Goal: Transaction & Acquisition: Purchase product/service

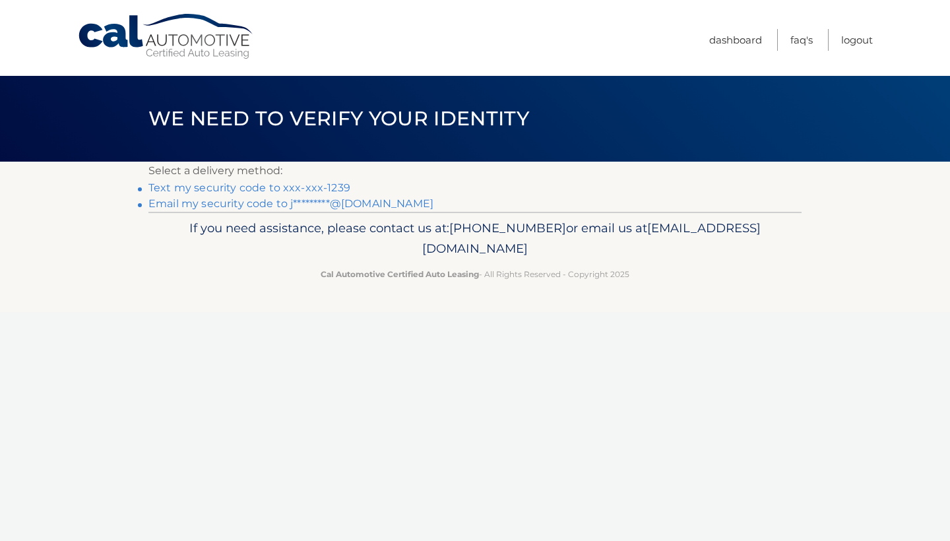
click at [275, 188] on link "Text my security code to xxx-xxx-1239" at bounding box center [250, 188] width 202 height 13
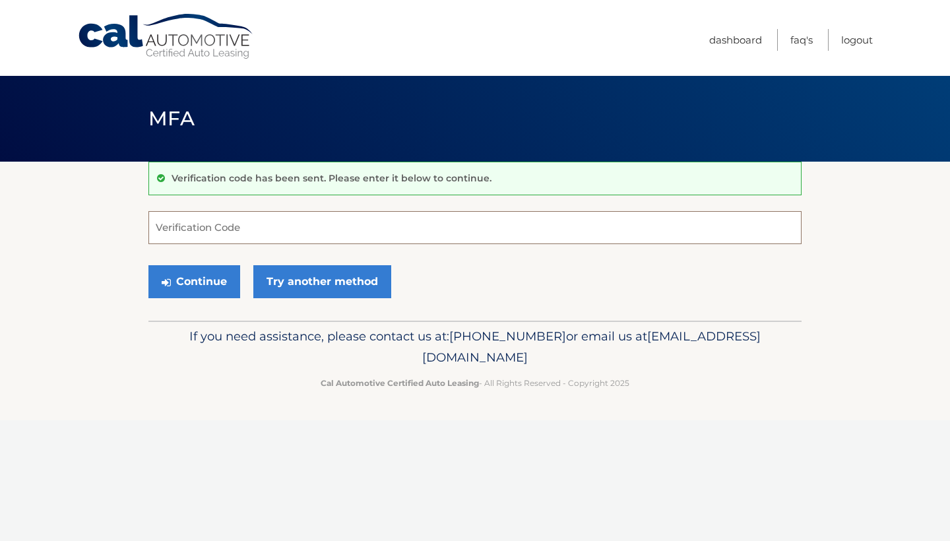
click at [263, 214] on input "Verification Code" at bounding box center [475, 227] width 653 height 33
click at [260, 228] on input "Verification Code" at bounding box center [475, 227] width 653 height 33
type input "738831"
click at [194, 281] on button "Continue" at bounding box center [195, 281] width 92 height 33
click at [212, 286] on button "Continue" at bounding box center [195, 281] width 92 height 33
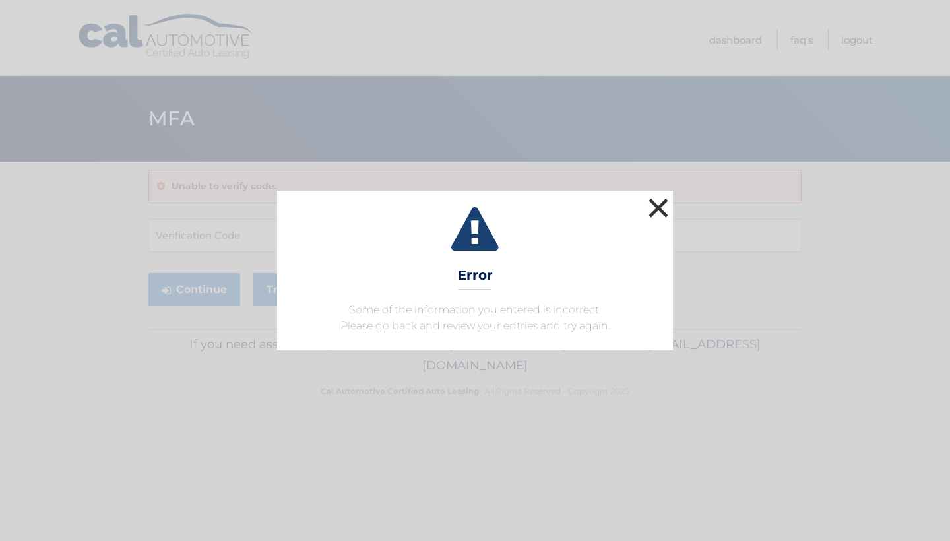
click at [661, 208] on button "×" at bounding box center [659, 208] width 26 height 26
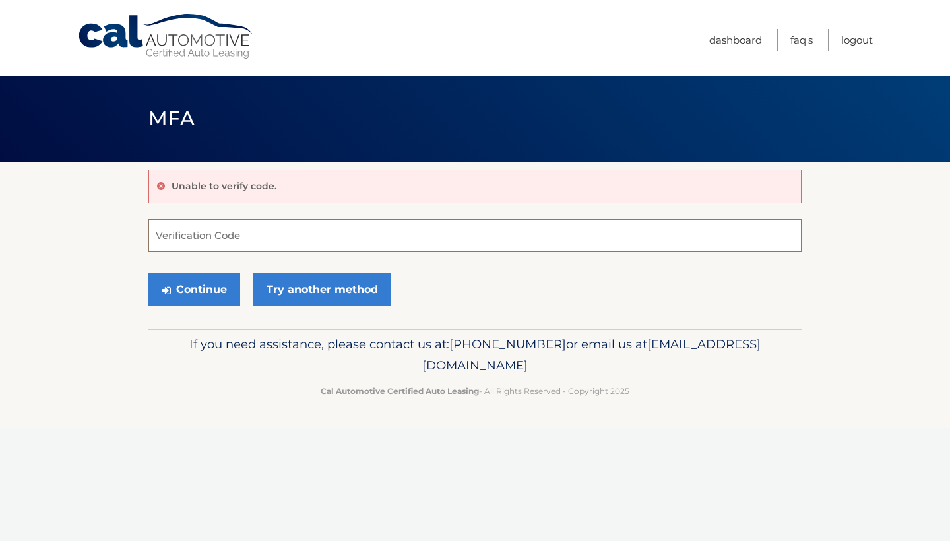
click at [393, 248] on input "Verification Code" at bounding box center [475, 235] width 653 height 33
click at [199, 309] on div "Continue Try another method" at bounding box center [475, 290] width 653 height 45
click at [212, 286] on button "Continue" at bounding box center [195, 289] width 92 height 33
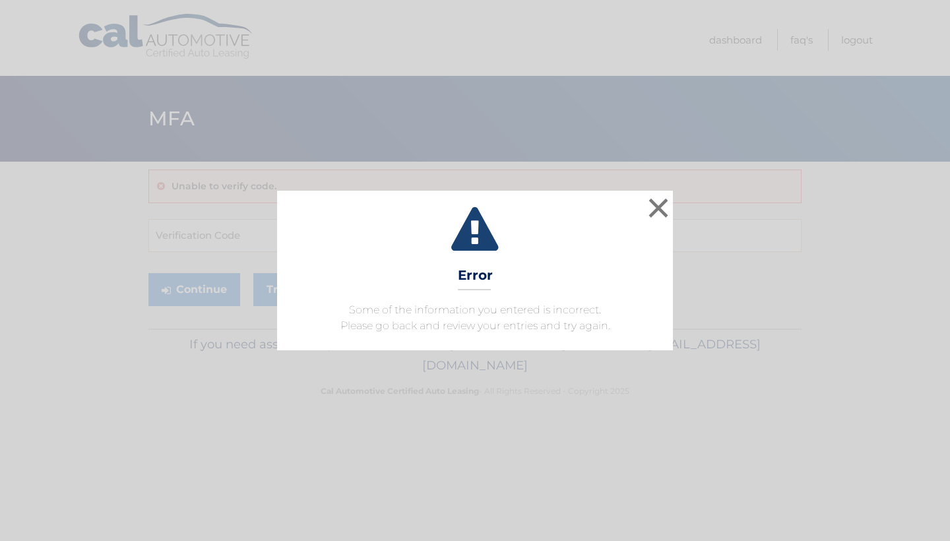
click at [422, 283] on div "× Error Some of the information you entered is incorrect. Please go back and re…" at bounding box center [475, 271] width 396 height 160
click at [650, 214] on button "×" at bounding box center [659, 208] width 26 height 26
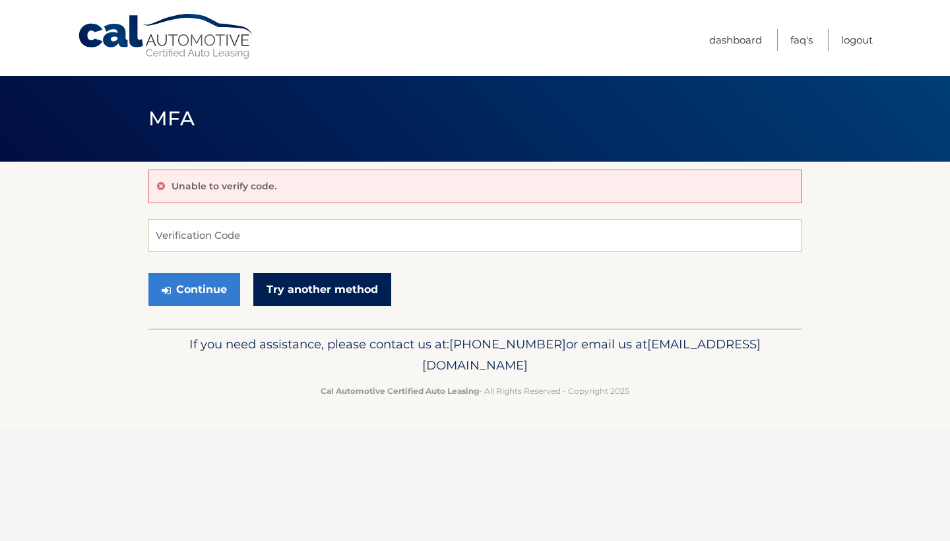
click at [337, 286] on link "Try another method" at bounding box center [322, 289] width 138 height 33
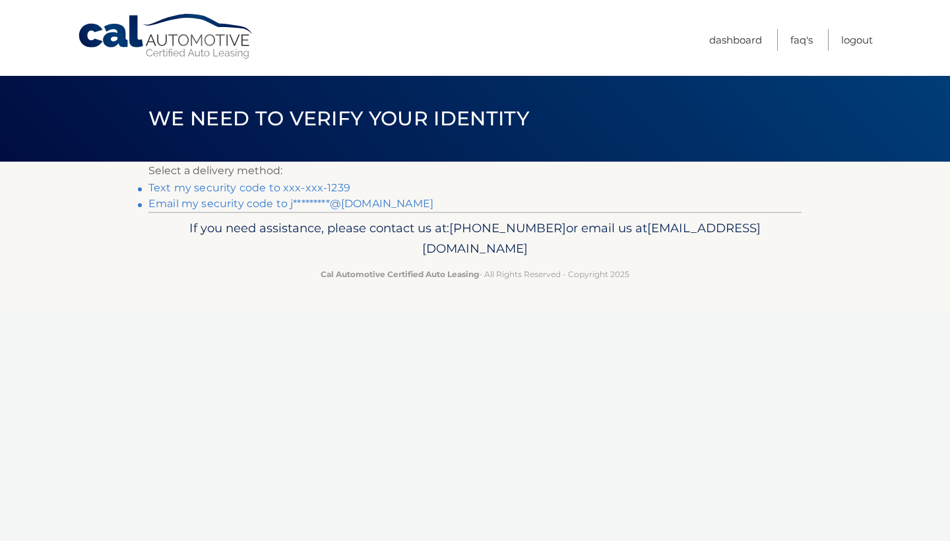
click at [271, 203] on link "Email my security code to j*********@yahoo.com" at bounding box center [291, 203] width 285 height 13
click at [187, 187] on link "Text my security code to xxx-xxx-1239" at bounding box center [250, 188] width 202 height 13
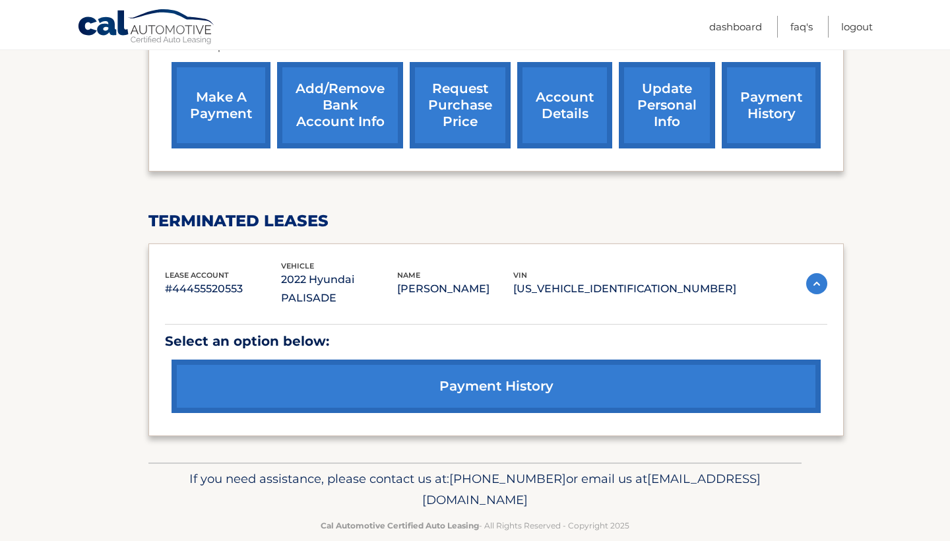
scroll to position [488, 0]
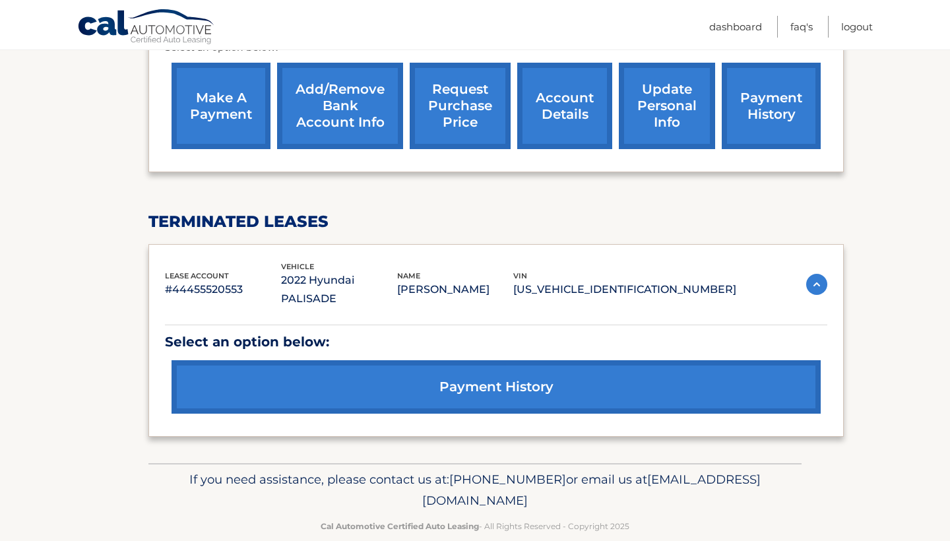
click at [391, 370] on link "payment history" at bounding box center [496, 386] width 649 height 53
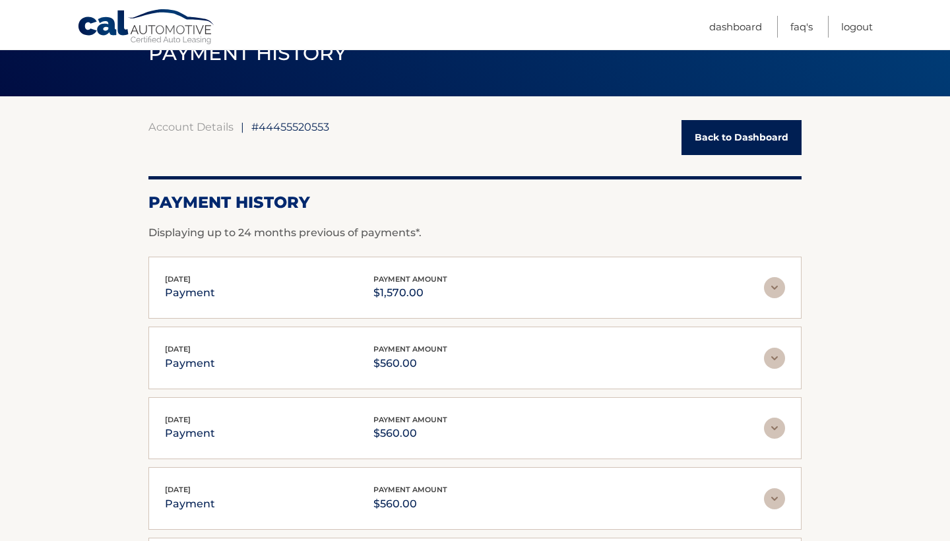
scroll to position [60, 0]
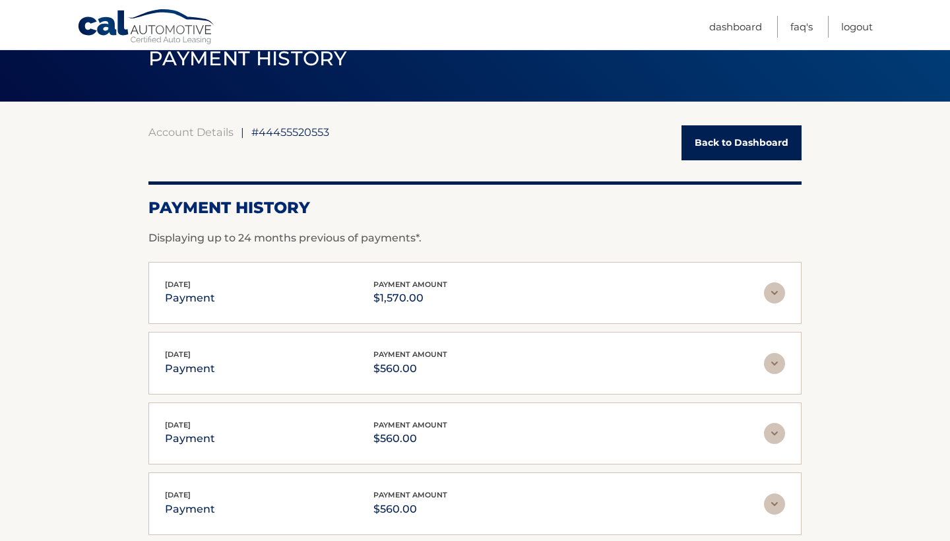
click at [730, 130] on link "Back to Dashboard" at bounding box center [742, 142] width 120 height 35
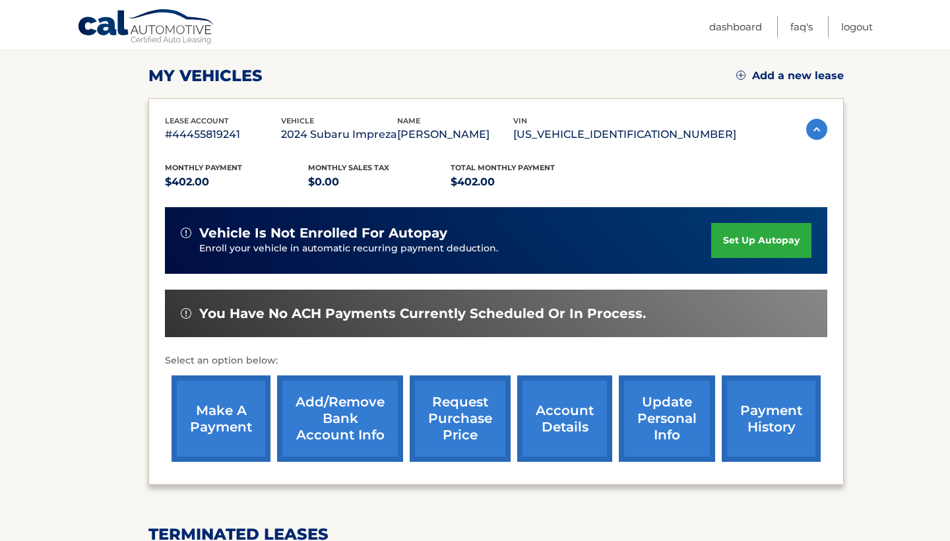
scroll to position [113, 0]
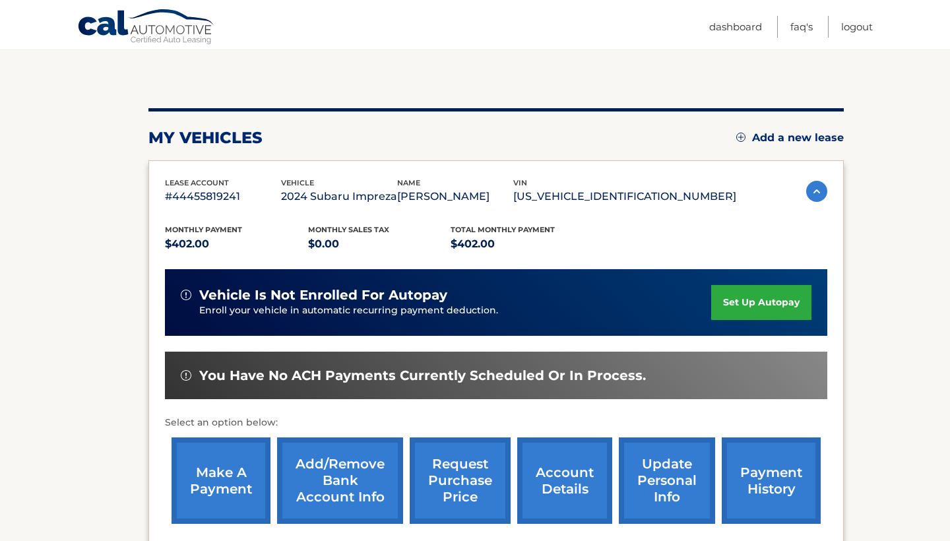
click at [226, 495] on link "make a payment" at bounding box center [221, 481] width 99 height 86
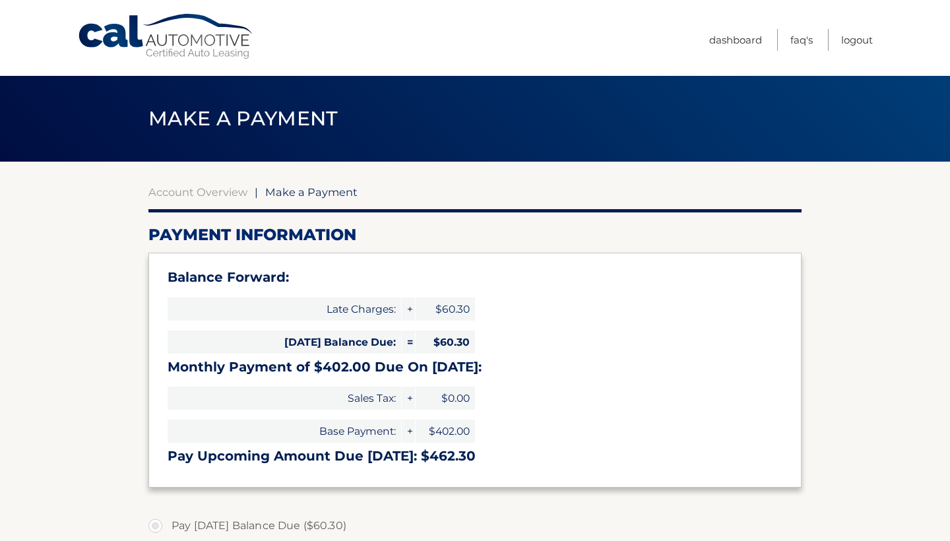
select select "YmJlOGY2MmMtMjFhMS00NmUwLTg3NWUtOWM1NGIxOTllYmQy"
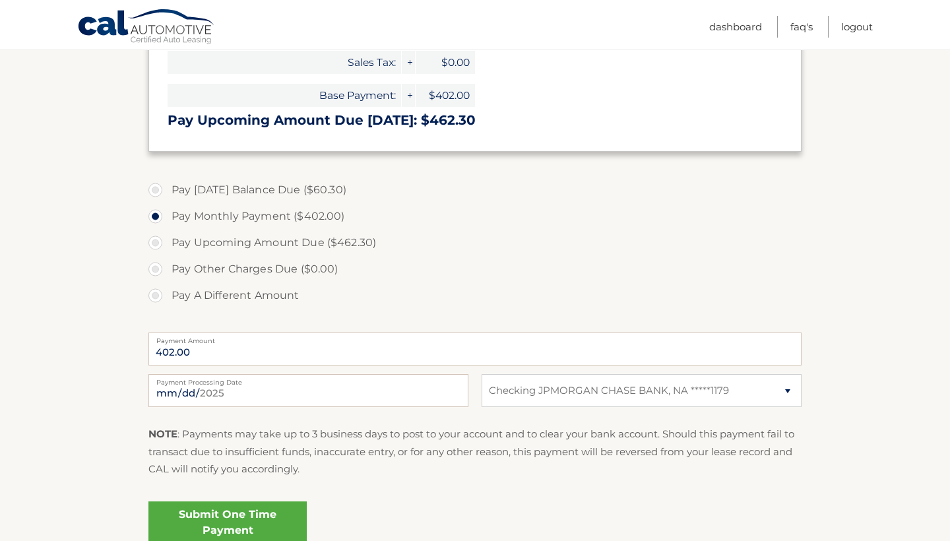
scroll to position [374, 0]
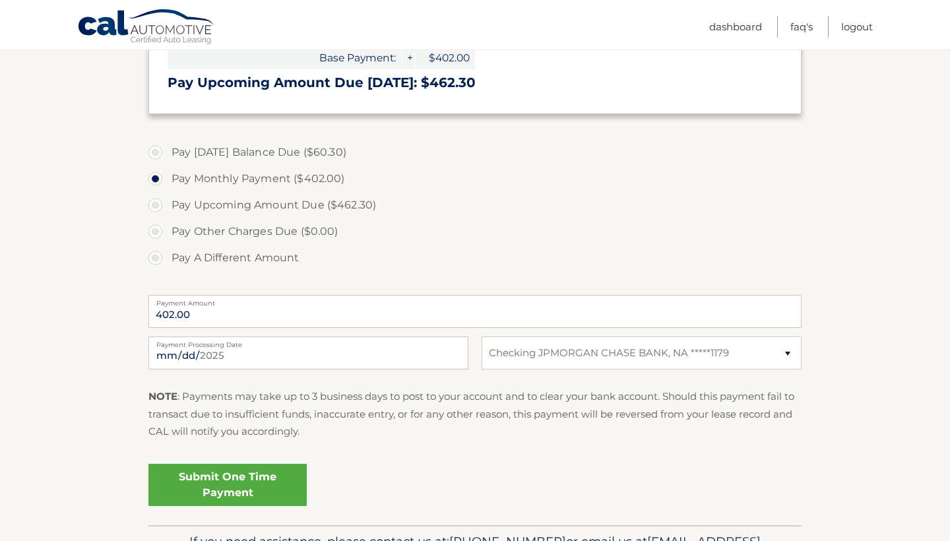
click at [239, 475] on link "Submit One Time Payment" at bounding box center [228, 485] width 158 height 42
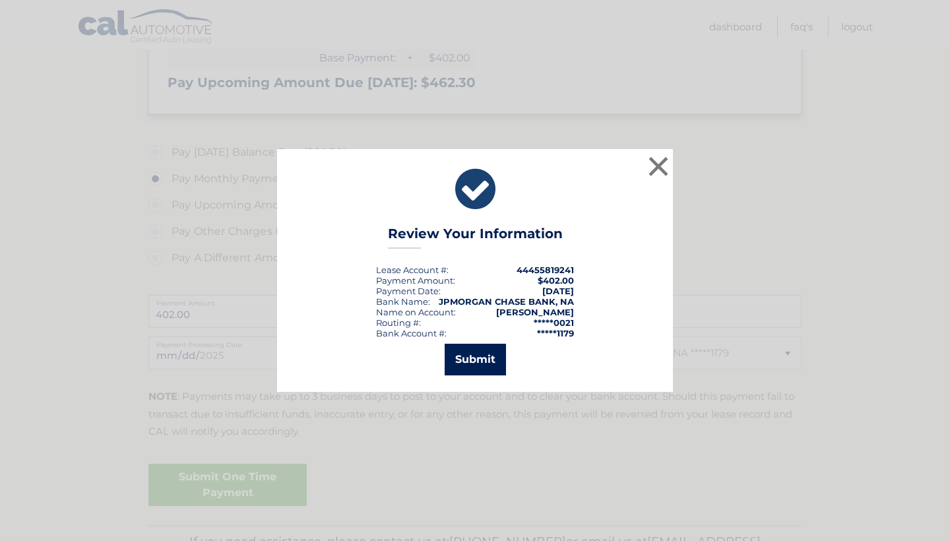
click at [457, 356] on button "Submit" at bounding box center [475, 360] width 61 height 32
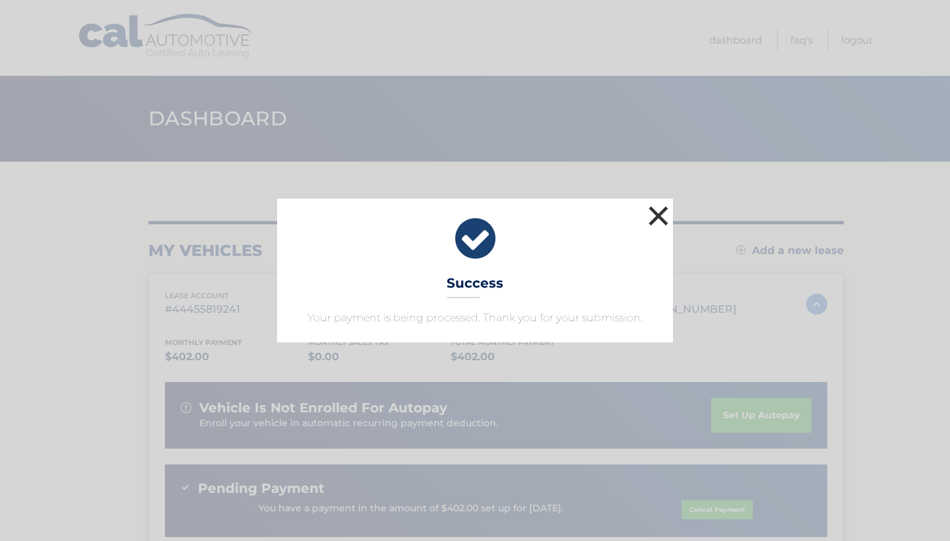
click at [658, 215] on button "×" at bounding box center [659, 216] width 26 height 26
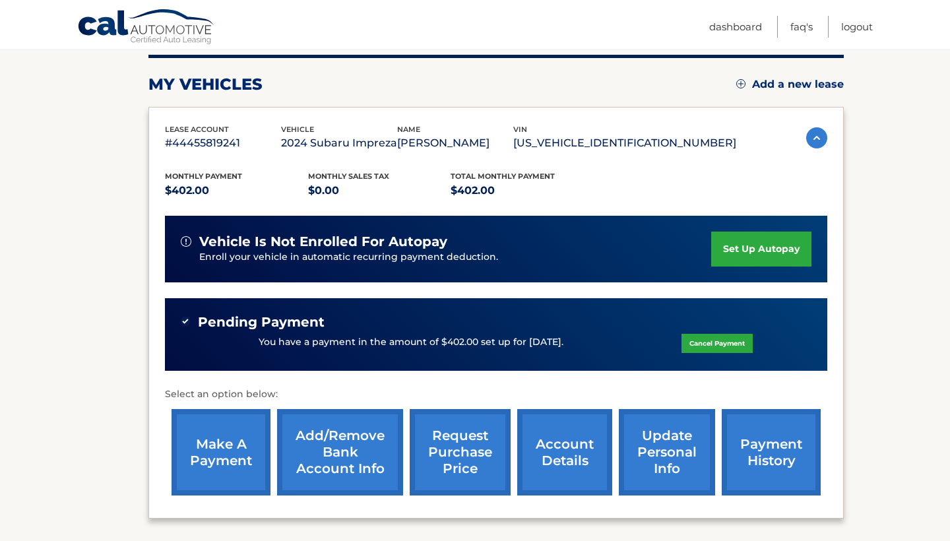
scroll to position [225, 0]
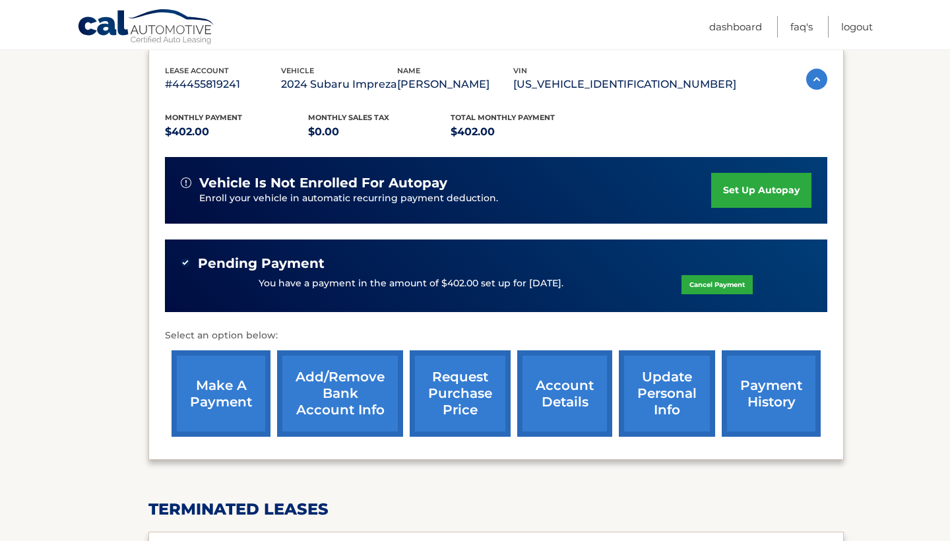
click at [743, 377] on link "payment history" at bounding box center [771, 393] width 99 height 86
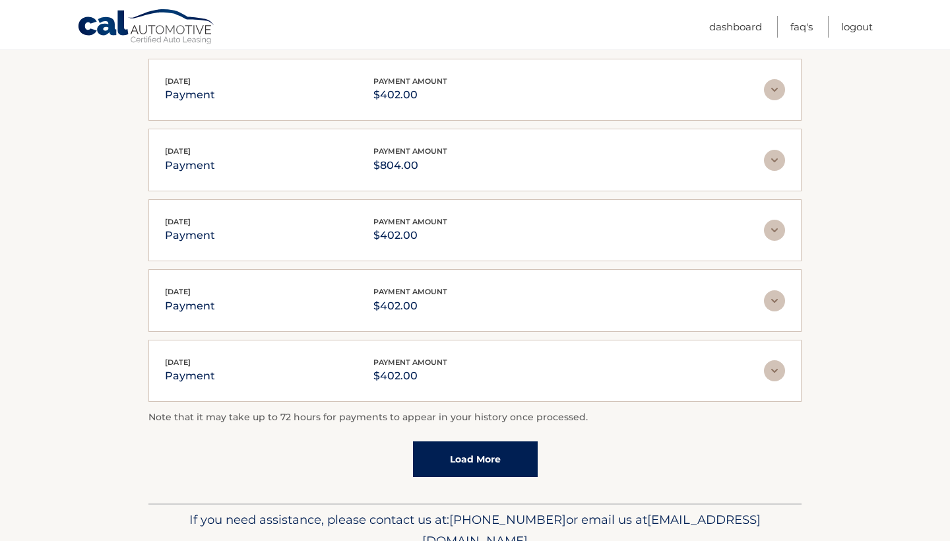
scroll to position [281, 0]
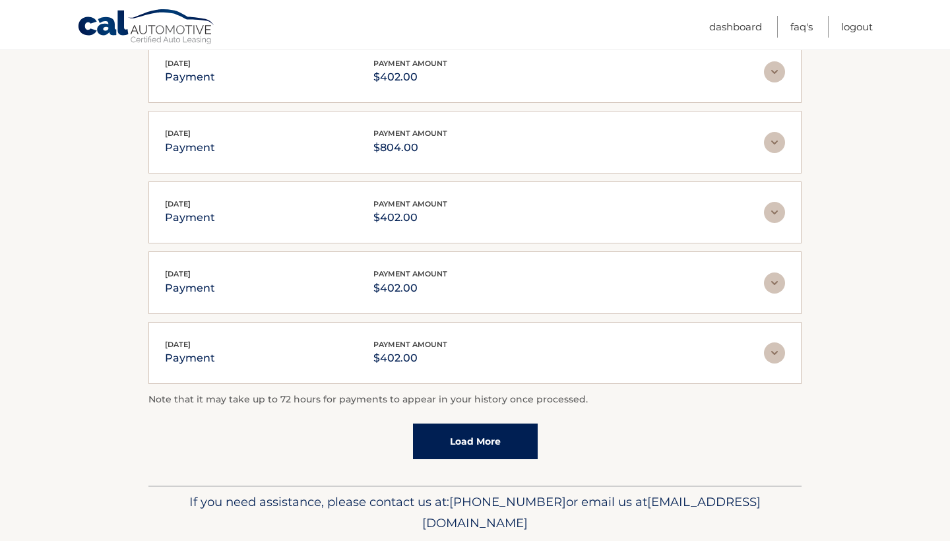
click at [496, 450] on link "Load More" at bounding box center [475, 442] width 125 height 36
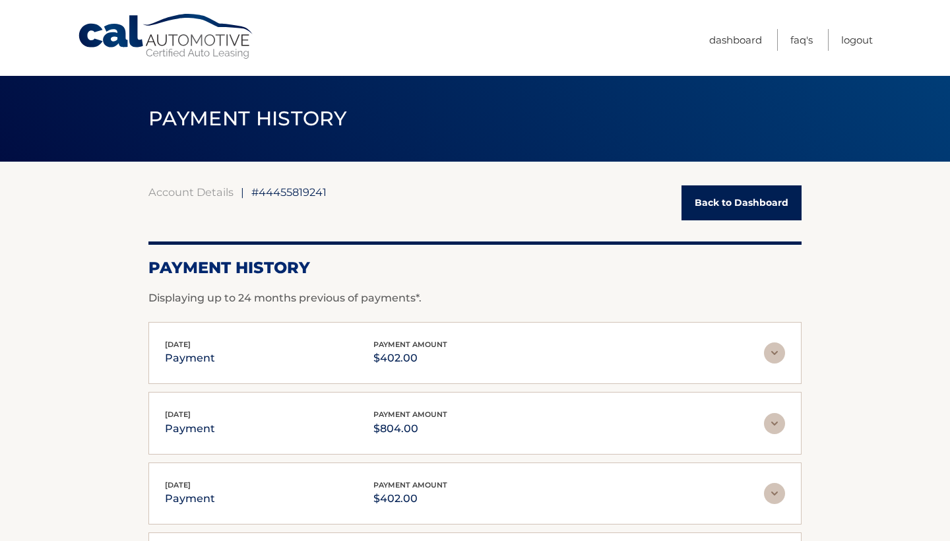
scroll to position [0, 0]
click at [853, 33] on link "Logout" at bounding box center [858, 40] width 32 height 22
